Goal: Connect with others: Connect with others

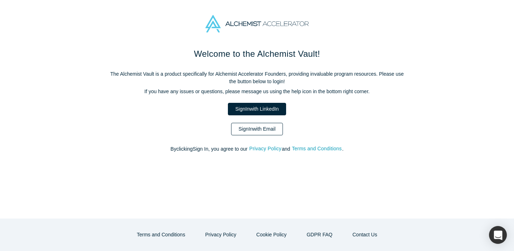
click at [263, 132] on link "Sign In with Email" at bounding box center [257, 129] width 52 height 13
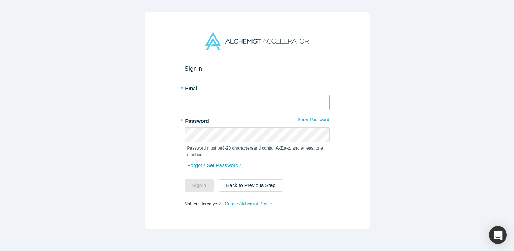
click at [284, 100] on input "text" at bounding box center [257, 102] width 145 height 15
type input "anandini@vara.eco"
click at [185, 179] on button "Sign In" at bounding box center [199, 185] width 29 height 13
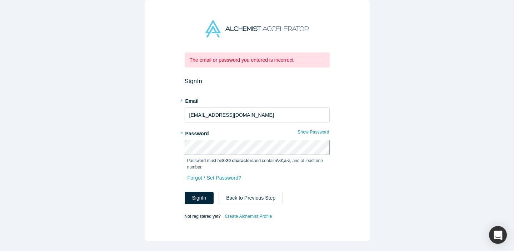
click at [179, 146] on div "The email or password you entered is incorrect. Sign In * Email anandini@vara.e…" at bounding box center [257, 120] width 225 height 241
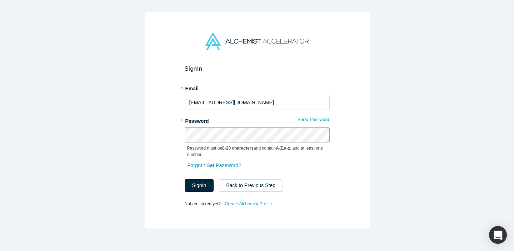
click at [185, 179] on button "Sign In" at bounding box center [199, 185] width 29 height 13
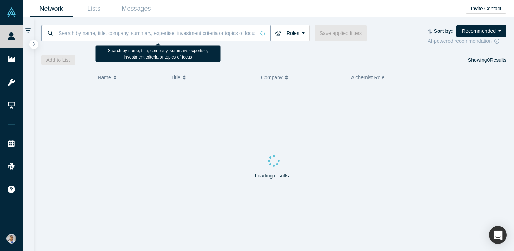
click at [183, 32] on input at bounding box center [157, 33] width 198 height 17
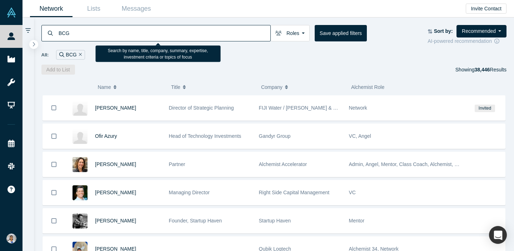
type input "BCG"
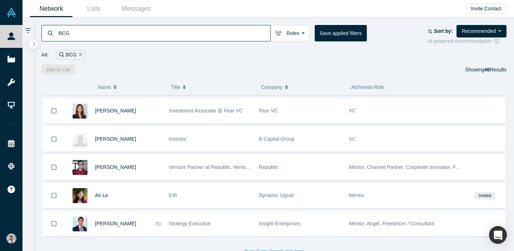
scroll to position [1160, 0]
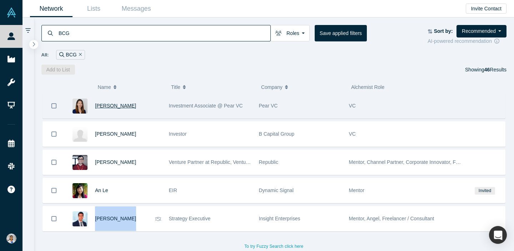
click at [107, 106] on span "Vivien Ho" at bounding box center [115, 106] width 41 height 6
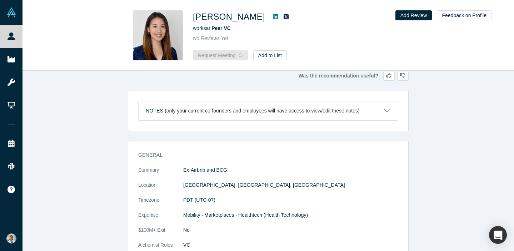
scroll to position [4, 0]
click at [273, 17] on icon at bounding box center [275, 16] width 5 height 5
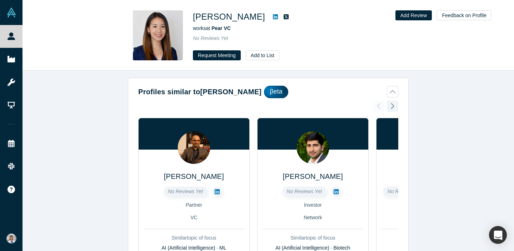
scroll to position [0, 0]
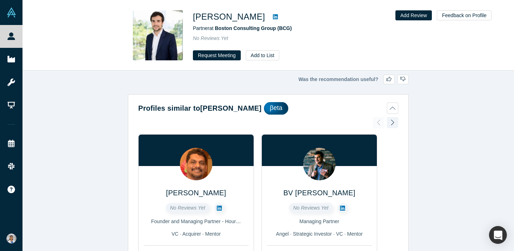
click at [278, 15] on icon at bounding box center [275, 16] width 5 height 5
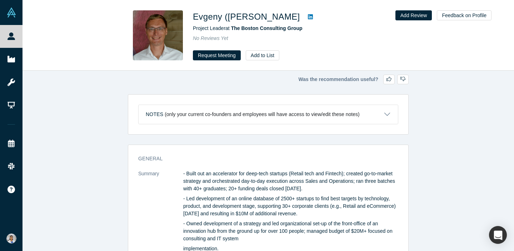
click at [308, 17] on icon at bounding box center [310, 16] width 5 height 5
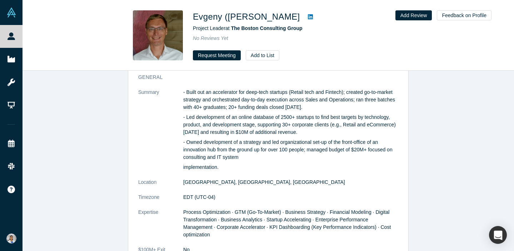
scroll to position [138, 0]
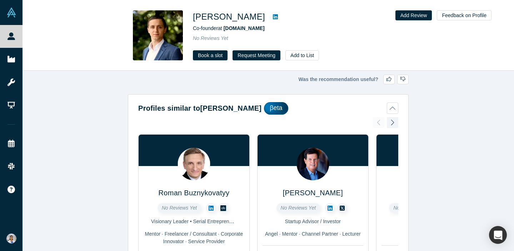
click at [270, 18] on link at bounding box center [275, 17] width 11 height 9
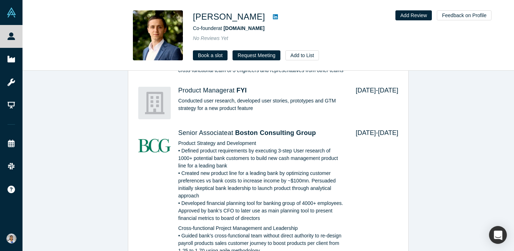
scroll to position [838, 0]
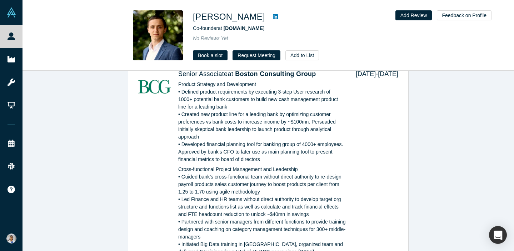
click at [273, 17] on icon at bounding box center [275, 17] width 5 height 6
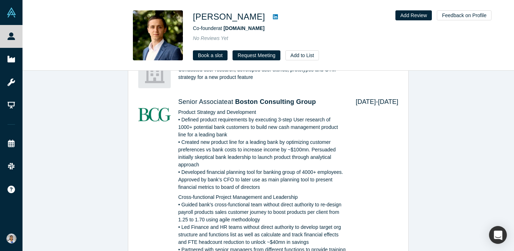
scroll to position [740, 0]
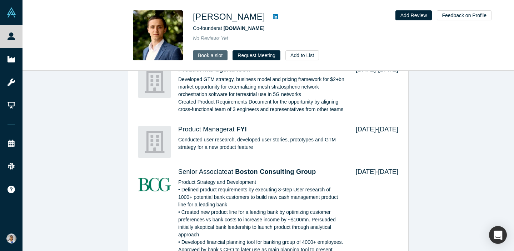
click at [214, 53] on link "Book a slot" at bounding box center [210, 55] width 35 height 10
click at [262, 51] on button "Request Meeting" at bounding box center [257, 55] width 48 height 10
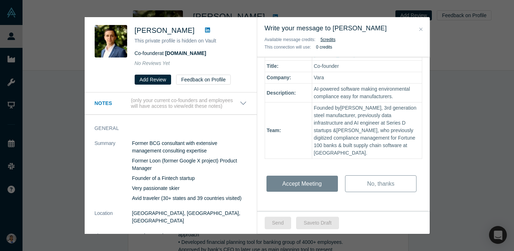
scroll to position [0, 0]
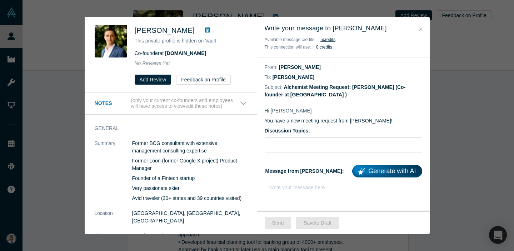
click at [420, 31] on icon "Close" at bounding box center [421, 29] width 3 height 5
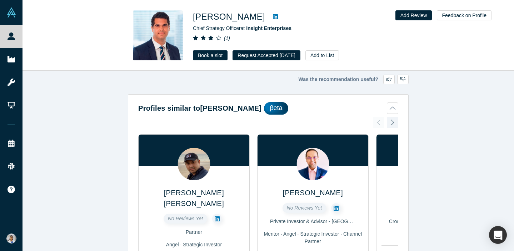
click at [273, 17] on icon at bounding box center [275, 17] width 5 height 6
